Goal: Obtain resource: Download file/media

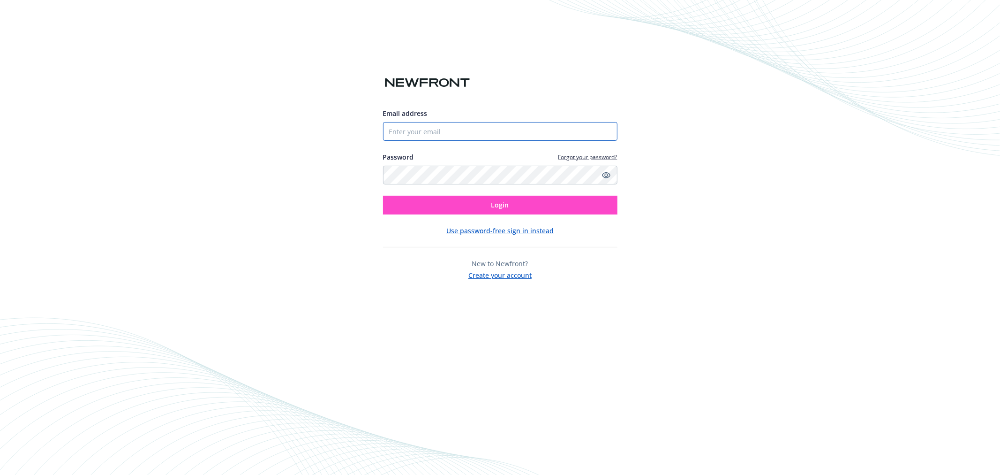
type input "[EMAIL_ADDRESS][DOMAIN_NAME]"
click at [509, 205] on button "Login" at bounding box center [500, 205] width 234 height 19
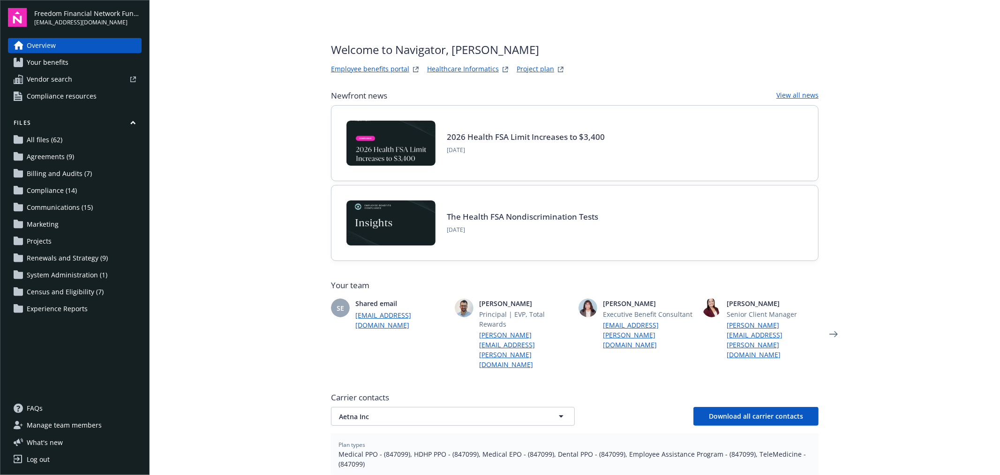
click at [74, 139] on link "All files (62)" at bounding box center [75, 139] width 134 height 15
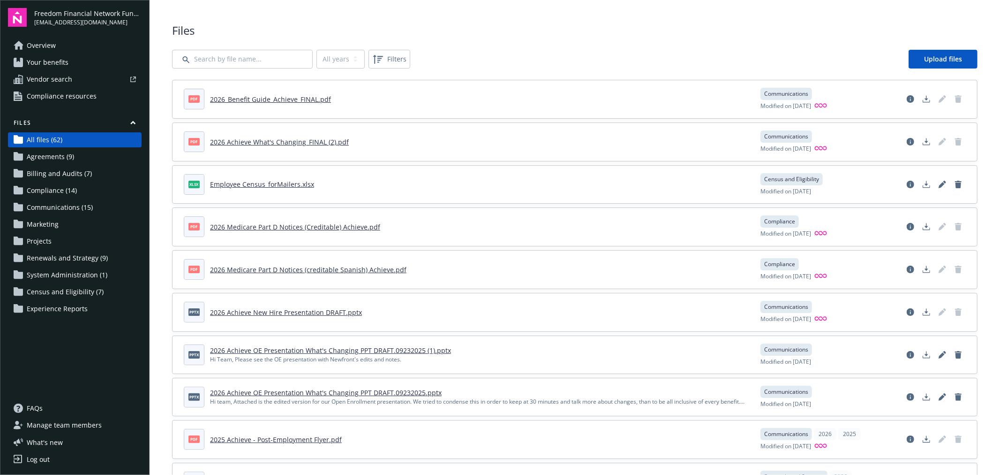
click at [274, 97] on link "2026_Benefit Guide_Achieve_FINAL.pdf" at bounding box center [270, 99] width 121 height 9
click at [81, 204] on span "Communications (15)" at bounding box center [60, 207] width 66 height 15
